Goal: Communication & Community: Answer question/provide support

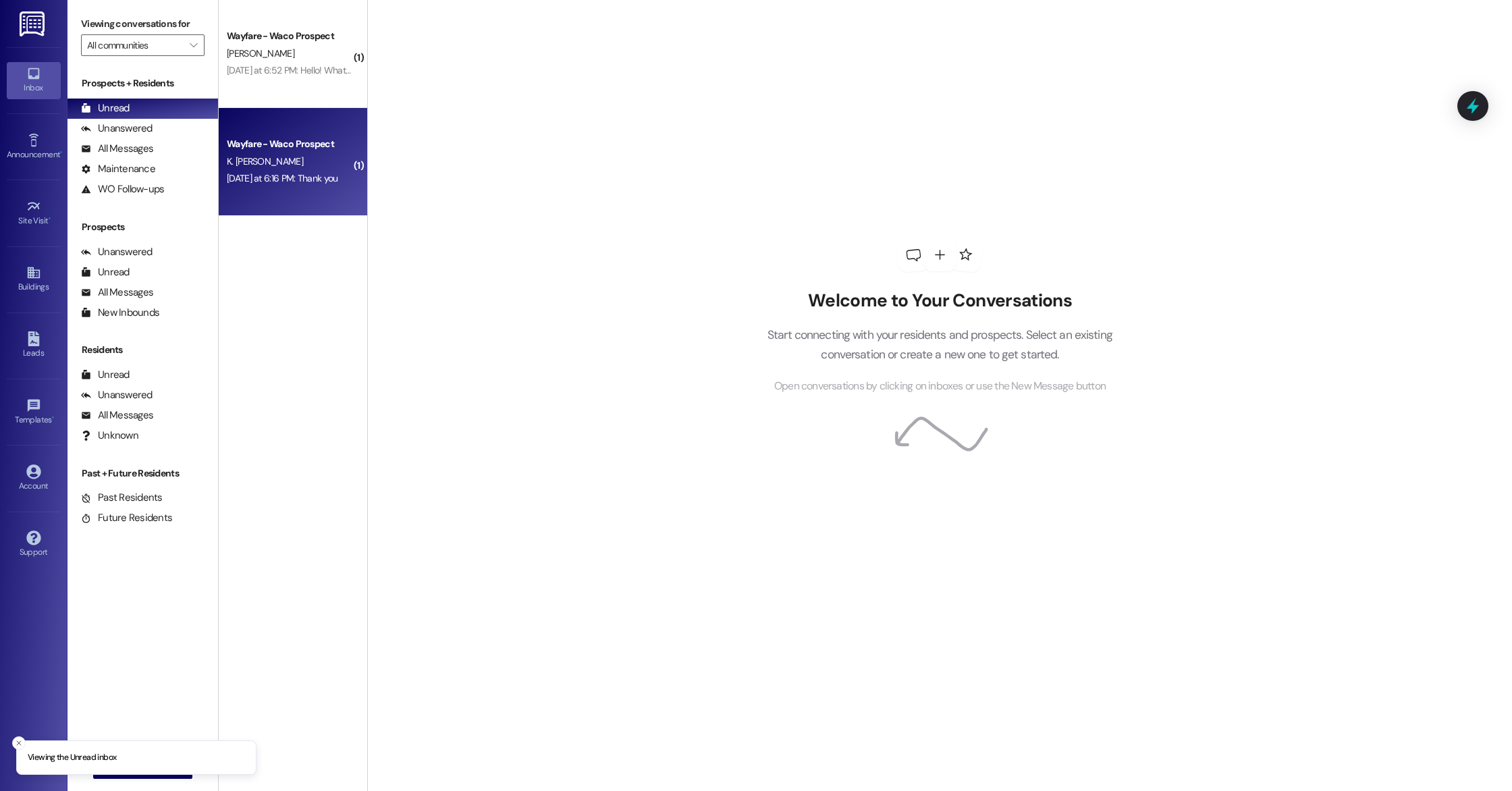
click at [319, 185] on div "[DATE] at 6:16 PM: Thank you [DATE] at 6:16 PM: Thank you" at bounding box center [289, 178] width 128 height 17
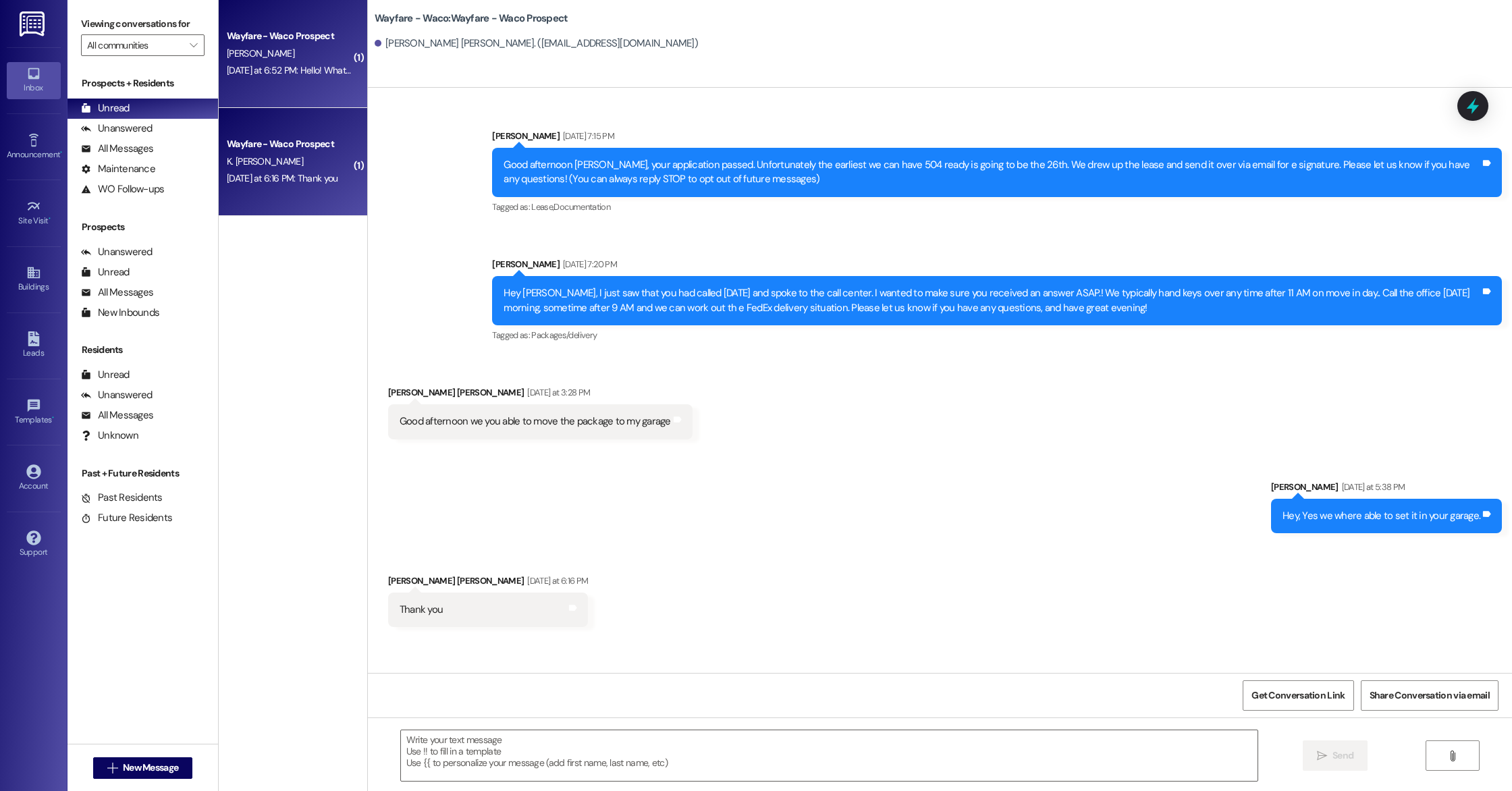
click at [312, 93] on div "Wayfare - Waco Prospect [PERSON_NAME] [DATE] at 6:52 PM: Hello! What is the lon…" at bounding box center [293, 54] width 148 height 108
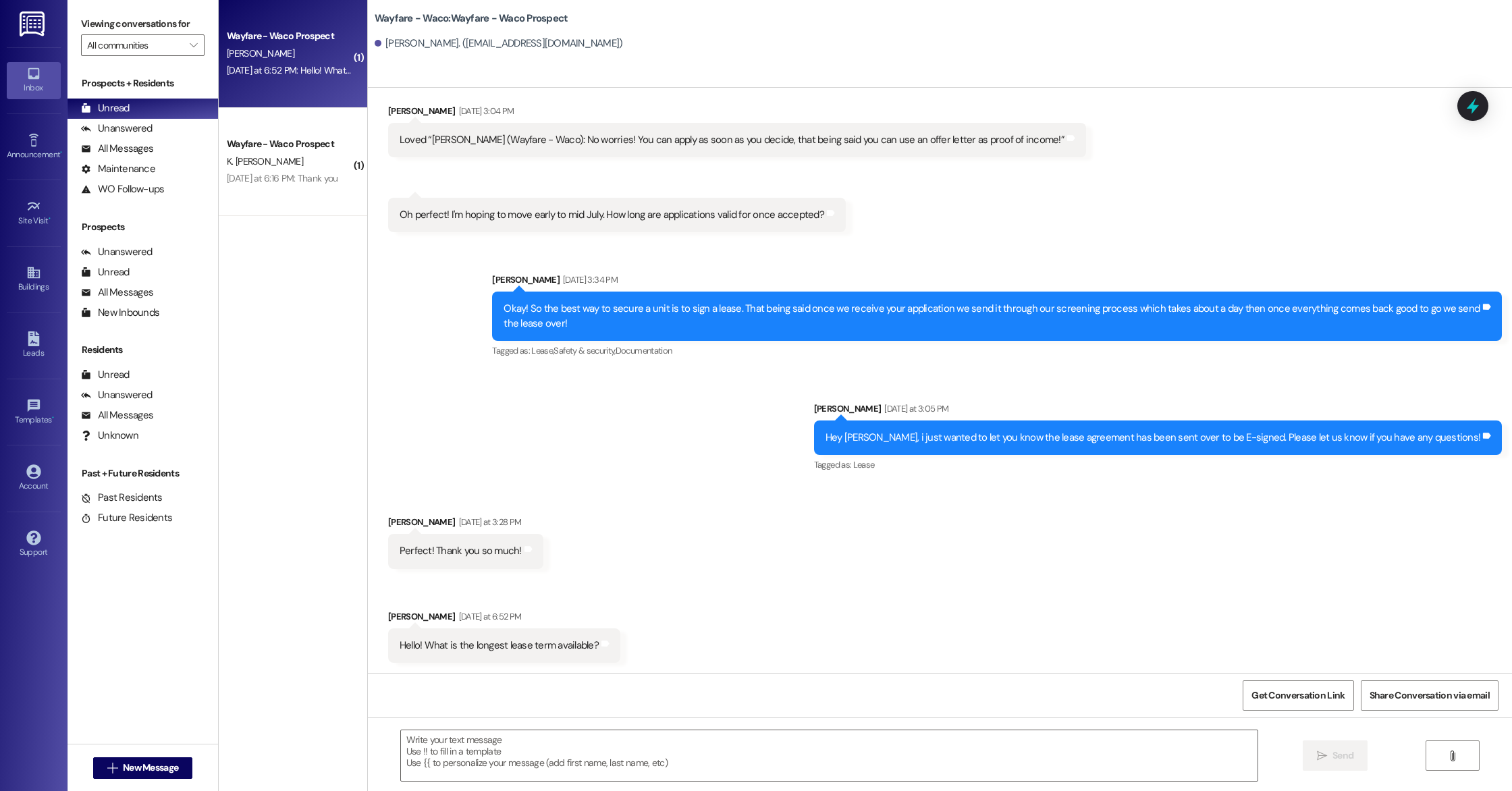
scroll to position [427, 0]
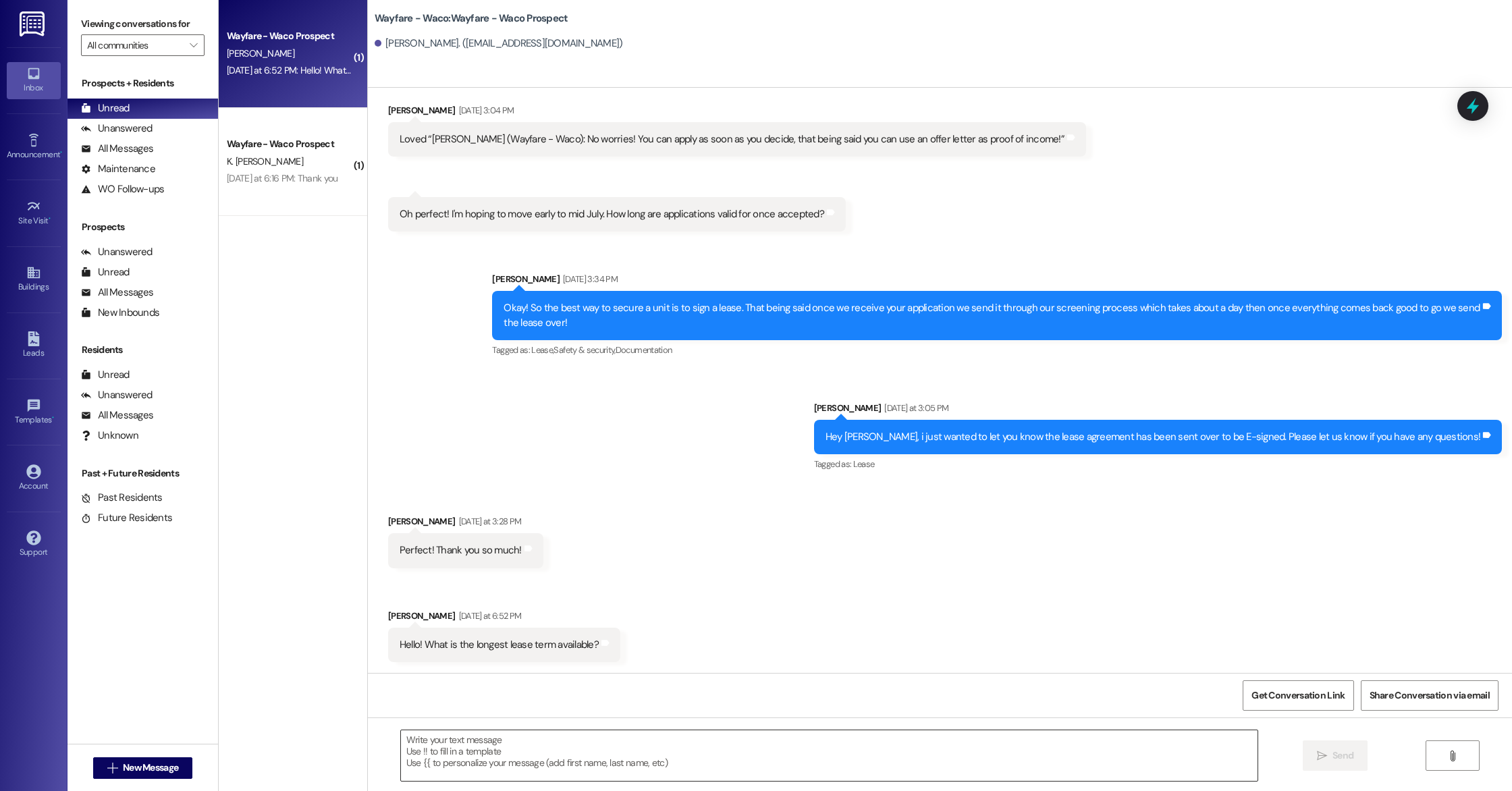
click at [644, 766] on textarea at bounding box center [829, 756] width 857 height 51
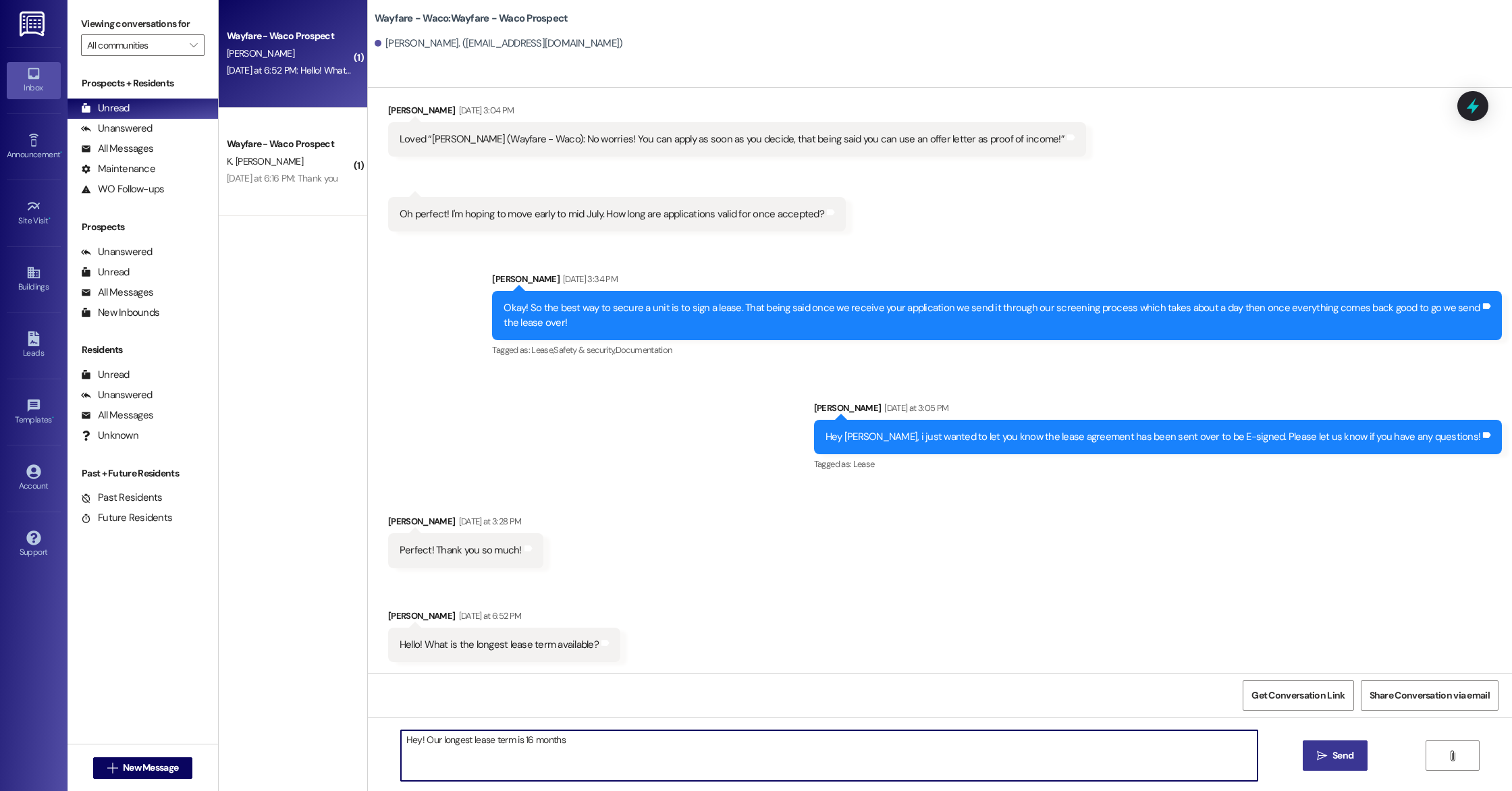
type textarea "Hey! Our longest lease term is 16 months"
click at [1343, 758] on span "Send" at bounding box center [1342, 755] width 21 height 14
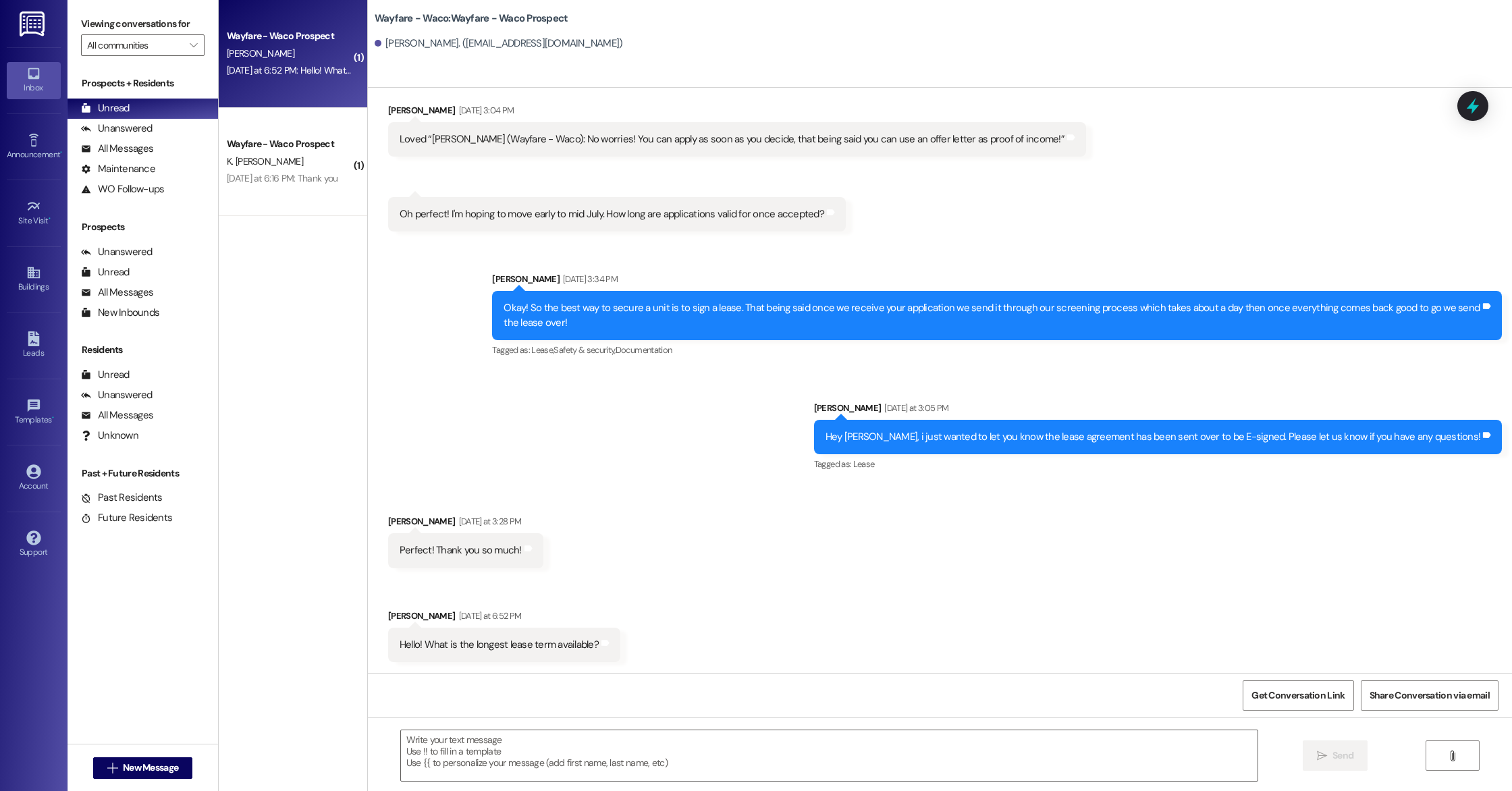
scroll to position [520, 0]
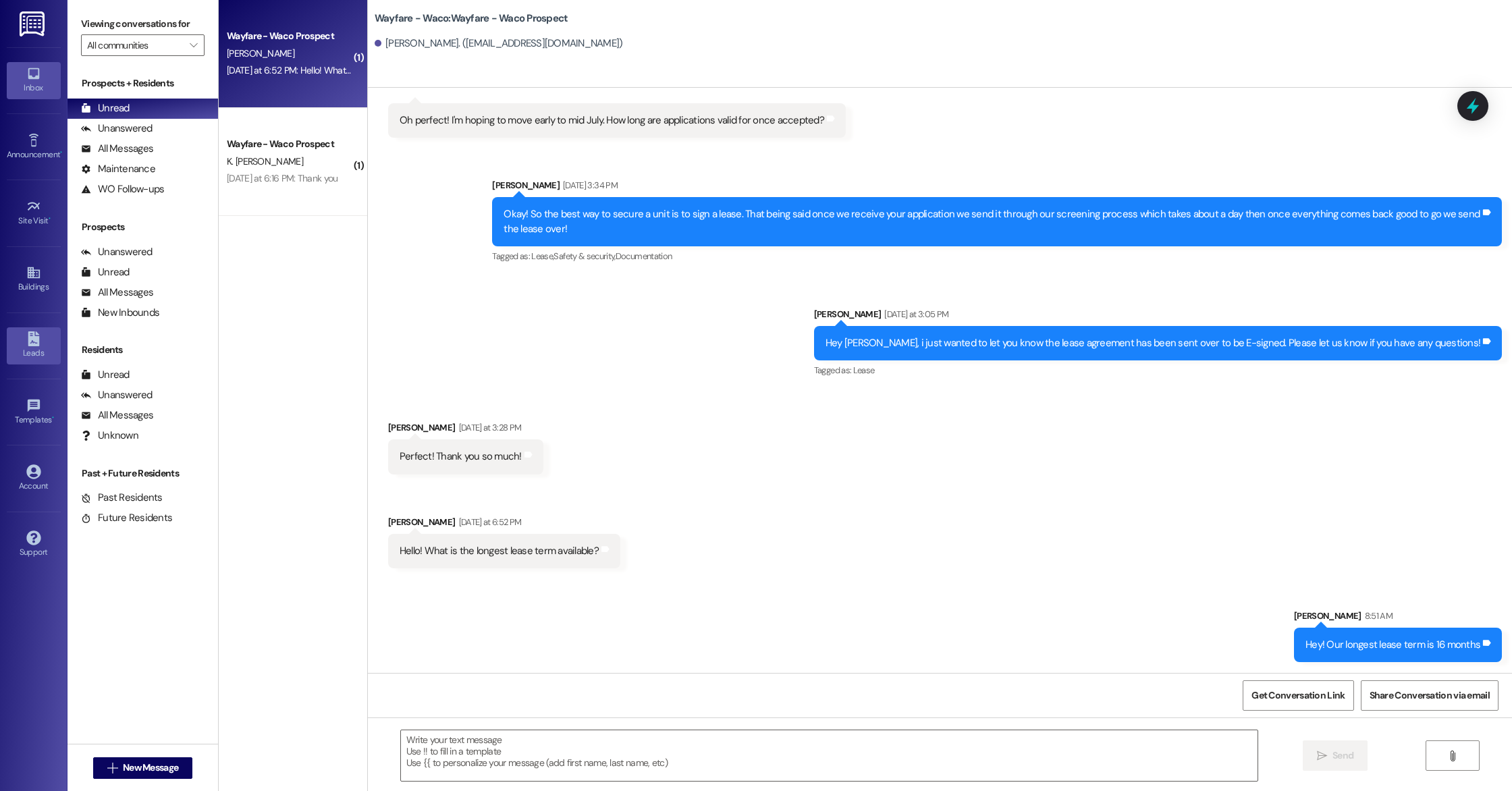
click at [29, 361] on link "Leads" at bounding box center [34, 346] width 54 height 36
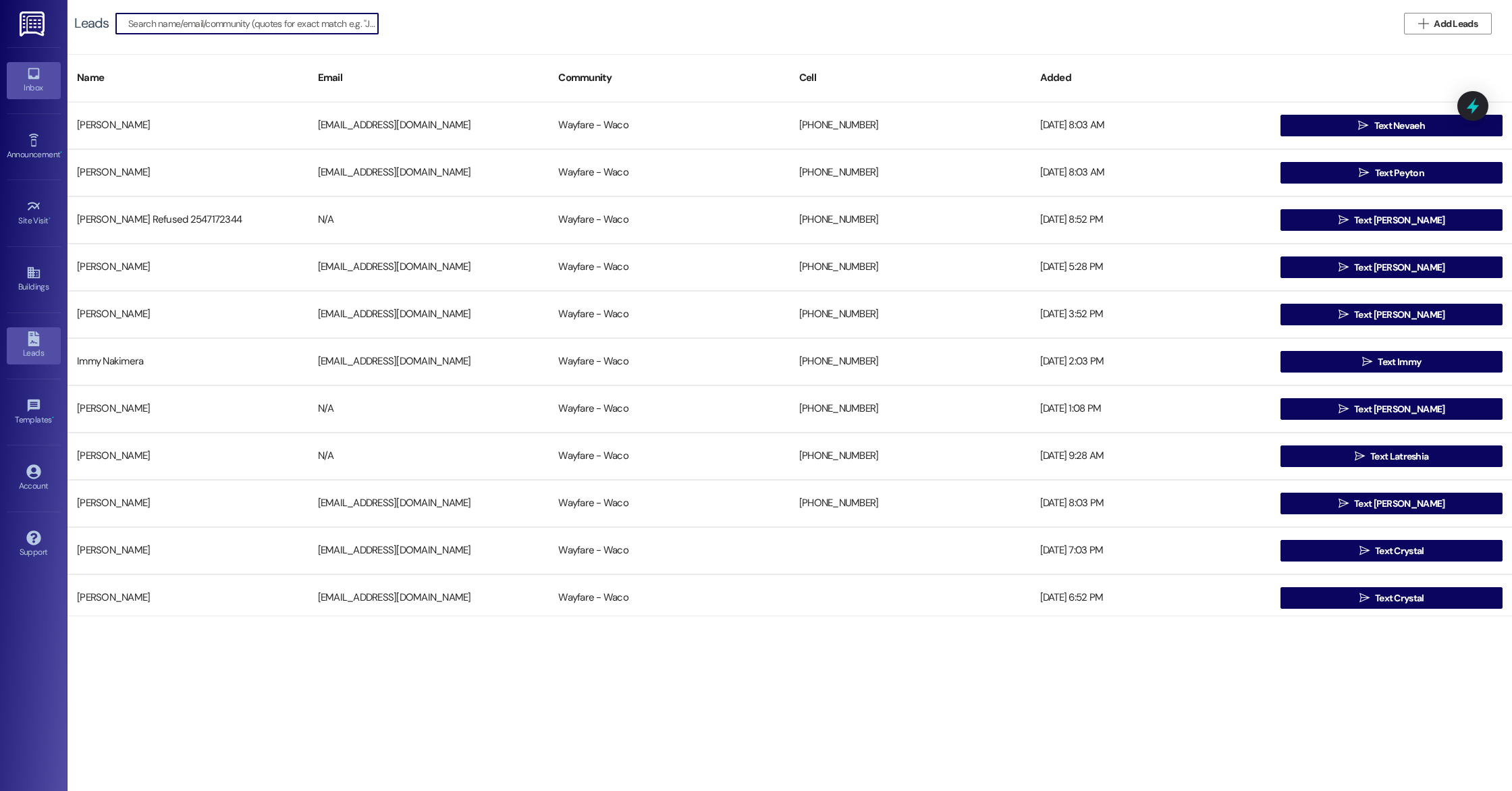
click at [27, 83] on div "Inbox" at bounding box center [33, 87] width 67 height 13
